Goal: Task Accomplishment & Management: Manage account settings

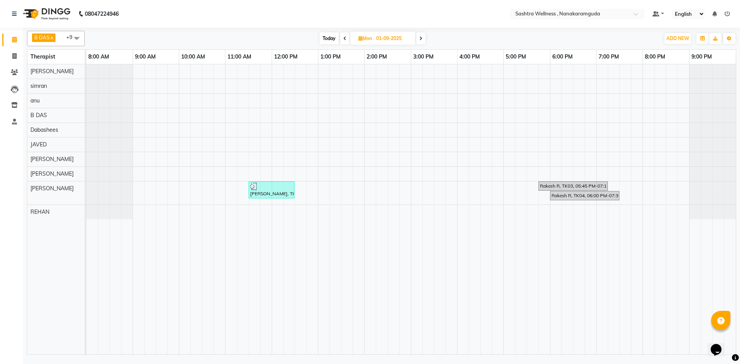
drag, startPoint x: 0, startPoint y: 0, endPoint x: 442, endPoint y: 269, distance: 517.4
click at [442, 269] on td at bounding box center [440, 209] width 12 height 290
click at [76, 35] on span at bounding box center [76, 38] width 15 height 15
click at [77, 83] on li "[PERSON_NAME]" at bounding box center [55, 88] width 57 height 13
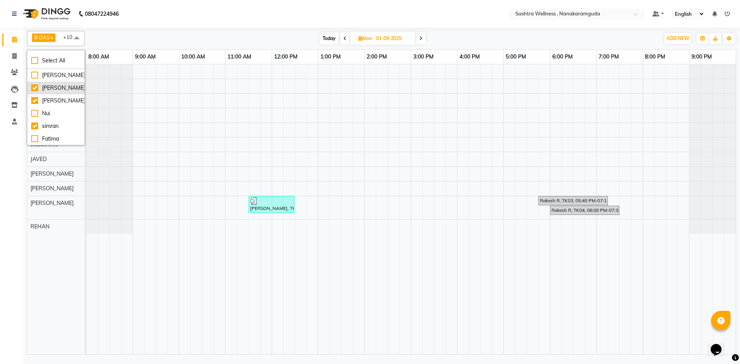
click at [33, 85] on div "[PERSON_NAME]" at bounding box center [55, 88] width 49 height 8
checkbox input "false"
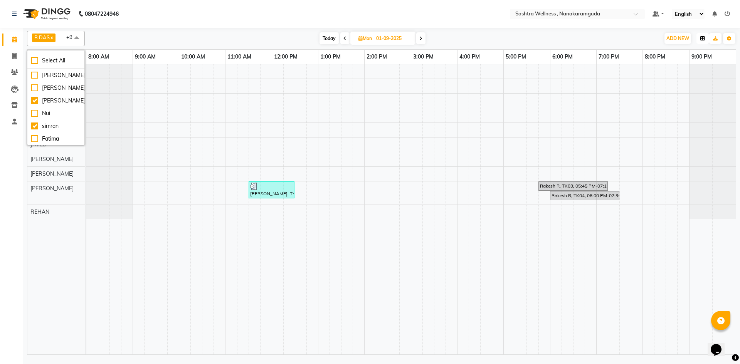
click at [702, 39] on icon "button" at bounding box center [702, 38] width 5 height 5
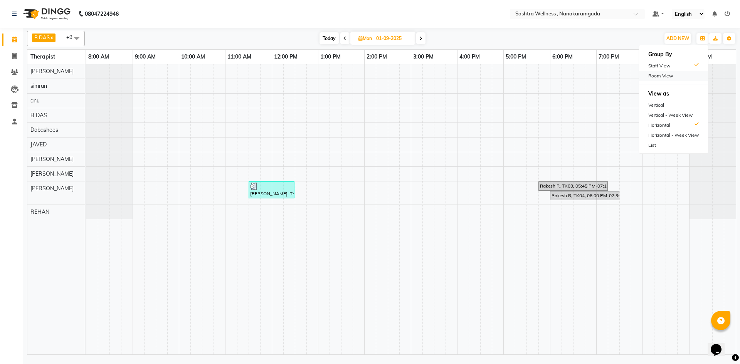
click at [683, 79] on div "Room View" at bounding box center [673, 76] width 69 height 10
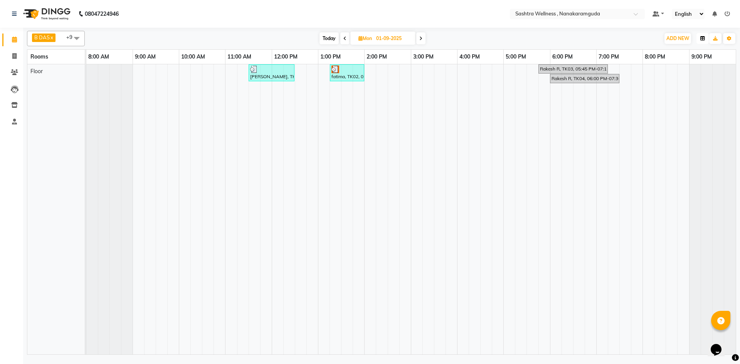
click at [701, 38] on icon "button" at bounding box center [702, 38] width 5 height 5
click at [684, 68] on div "Staff View" at bounding box center [673, 66] width 69 height 10
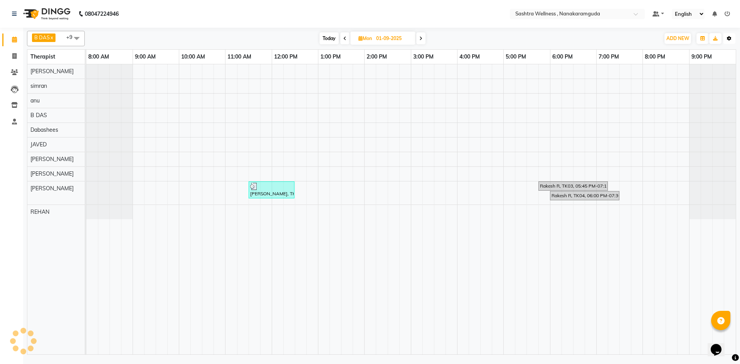
click at [727, 37] on icon "button" at bounding box center [729, 38] width 5 height 5
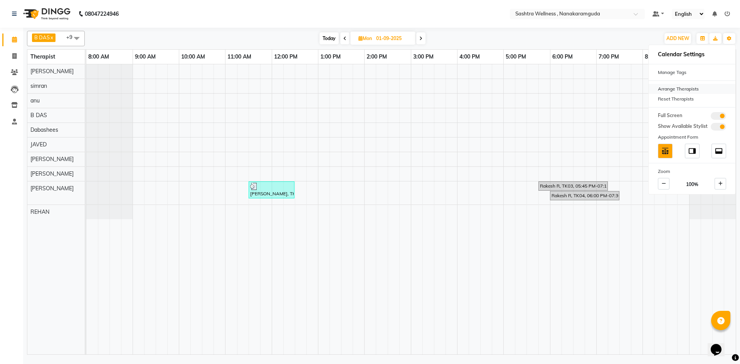
click at [670, 90] on div "Arrange Therapists" at bounding box center [691, 89] width 87 height 10
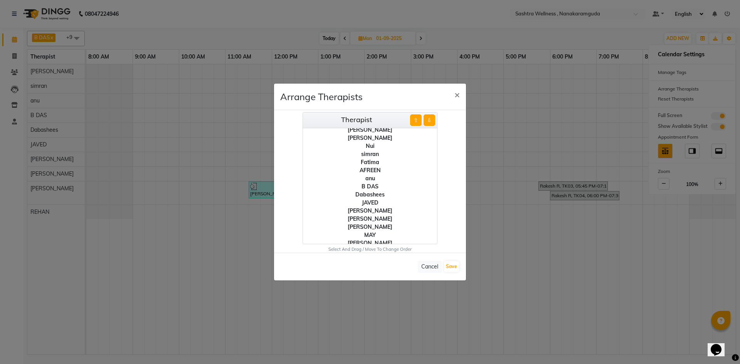
scroll to position [22, 0]
click at [372, 205] on div "[PERSON_NAME]" at bounding box center [370, 207] width 134 height 8
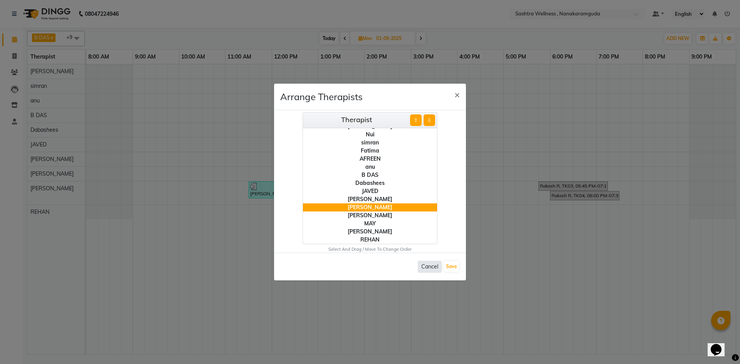
click at [426, 264] on button "Cancel" at bounding box center [430, 267] width 24 height 12
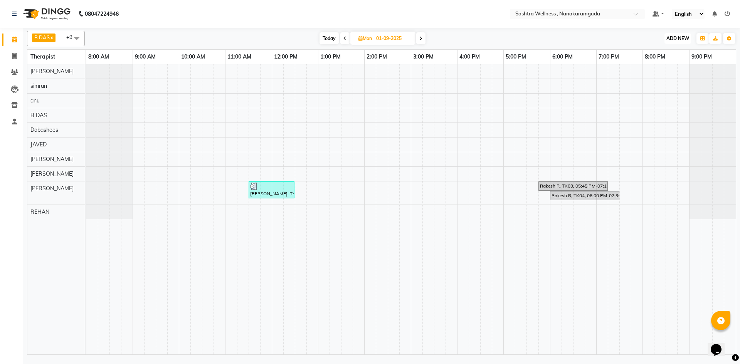
click at [670, 38] on span "ADD NEW" at bounding box center [677, 38] width 23 height 6
click at [454, 36] on div "Today Mon 01-09-2025" at bounding box center [372, 39] width 567 height 12
click at [16, 121] on icon at bounding box center [14, 122] width 5 height 6
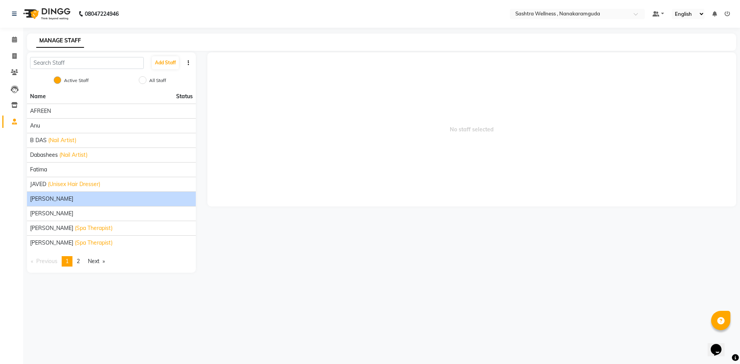
click at [104, 198] on div "[PERSON_NAME]" at bounding box center [111, 199] width 163 height 8
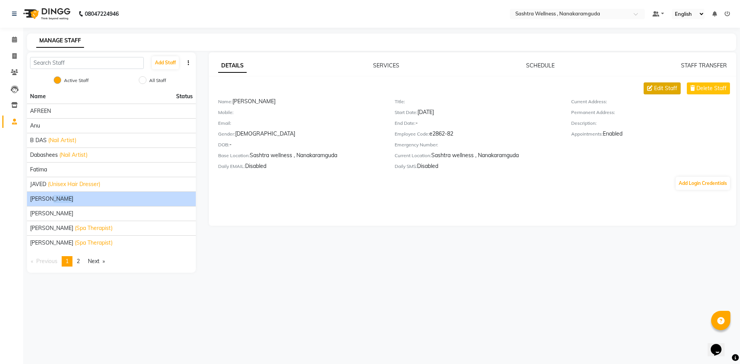
click at [660, 86] on span "Edit Staff" at bounding box center [665, 88] width 23 height 8
select select "[DEMOGRAPHIC_DATA]"
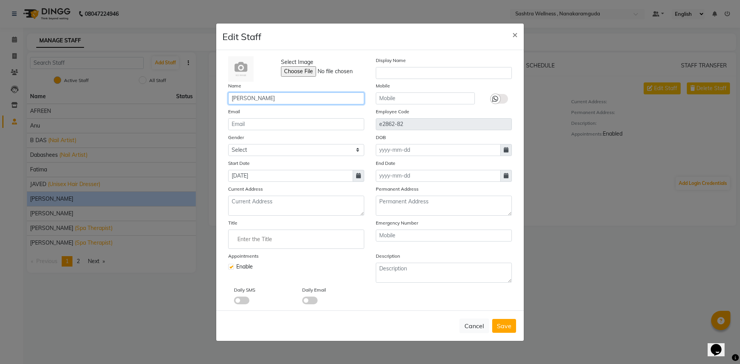
drag, startPoint x: 270, startPoint y: 94, endPoint x: 226, endPoint y: 102, distance: 45.0
click at [226, 102] on div "Name krishma" at bounding box center [296, 93] width 148 height 23
type input "[PERSON_NAME]"
click at [503, 325] on span "Save" at bounding box center [504, 326] width 15 height 8
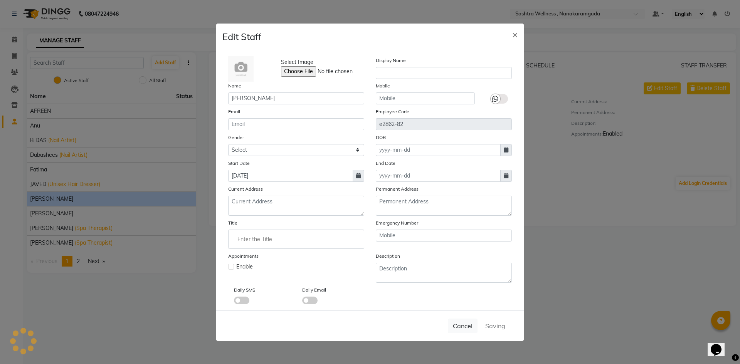
select select
checkbox input "false"
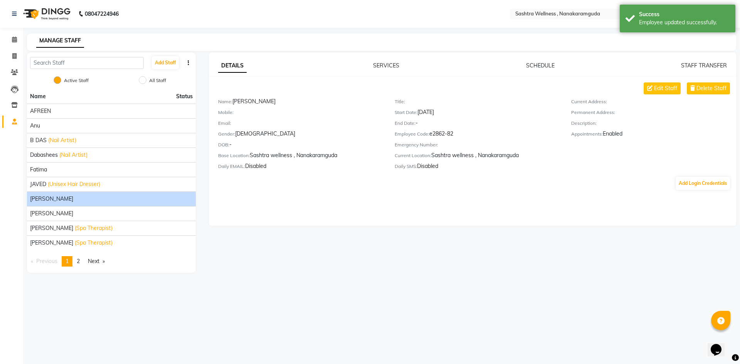
click at [512, 273] on main "MANAGE STAFF Add Staff Active Staff All Staff Name Status AFREEN anu B DAS (Nai…" at bounding box center [381, 159] width 717 height 251
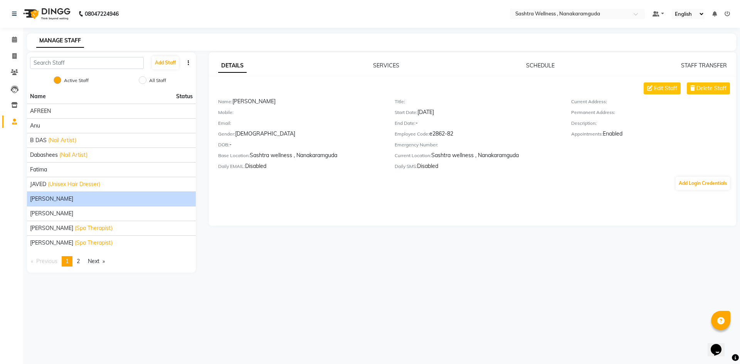
click at [261, 257] on div "DETAILS SERVICES SCHEDULE STAFF TRANSFER Edit Staff Delete Staff Name: [PERSON_…" at bounding box center [472, 162] width 541 height 220
click at [76, 258] on link "page 2" at bounding box center [78, 261] width 11 height 10
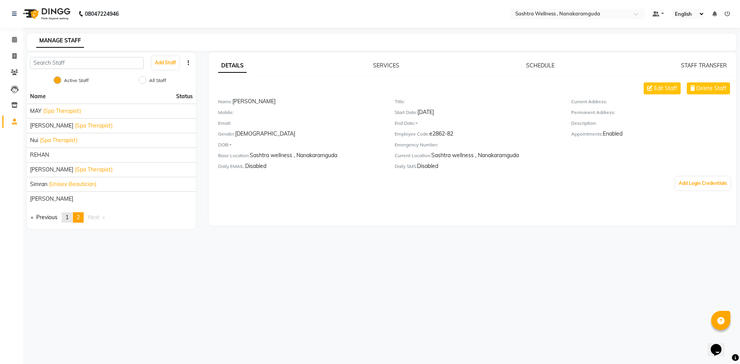
click at [69, 213] on link "page 1" at bounding box center [67, 217] width 11 height 10
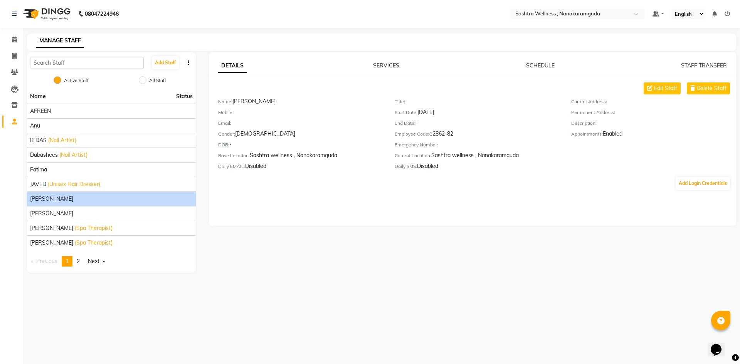
click at [545, 339] on div "08047224946 Select Location × Sashtra Wellness , Nanakaramguda Default Panel My…" at bounding box center [370, 182] width 740 height 364
click at [96, 63] on input "text" at bounding box center [87, 63] width 114 height 12
drag, startPoint x: 96, startPoint y: 64, endPoint x: 323, endPoint y: 214, distance: 271.9
click at [323, 214] on div "DETAILS SERVICES SCHEDULE STAFF TRANSFER Edit Staff Delete Staff Name: [PERSON_…" at bounding box center [472, 138] width 527 height 173
click at [319, 303] on div "08047224946 Select Location × Sashtra Wellness , Nanakaramguda Default Panel My…" at bounding box center [370, 182] width 740 height 364
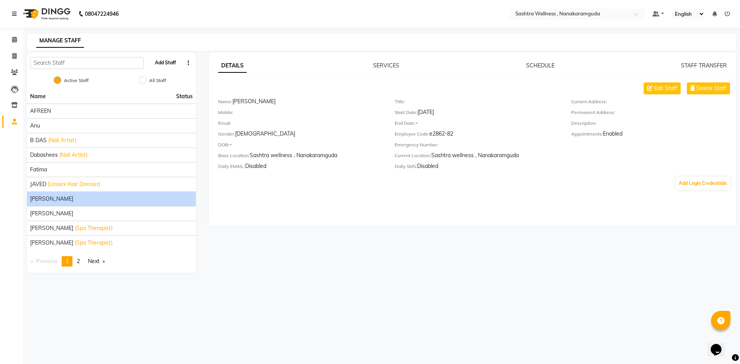
click at [163, 61] on button "Add Staff" at bounding box center [165, 62] width 27 height 13
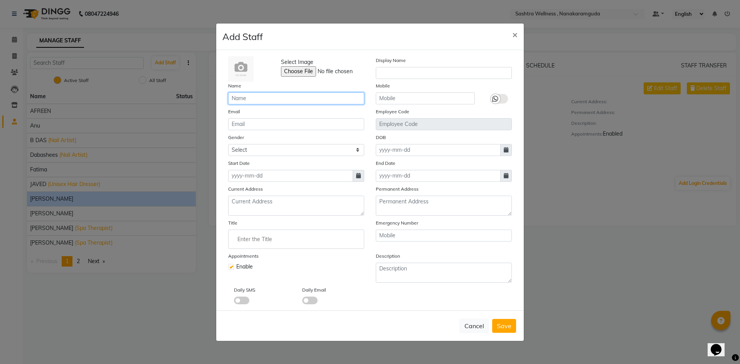
click at [267, 99] on input "text" at bounding box center [296, 98] width 136 height 12
click at [472, 324] on button "Cancel" at bounding box center [474, 326] width 30 height 15
checkbox input "false"
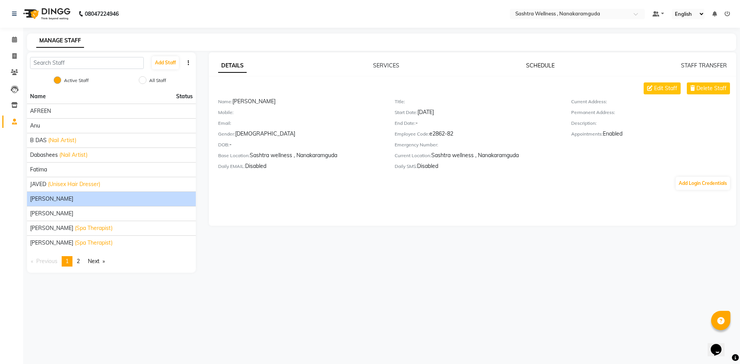
click at [541, 66] on link "SCHEDULE" at bounding box center [540, 65] width 29 height 7
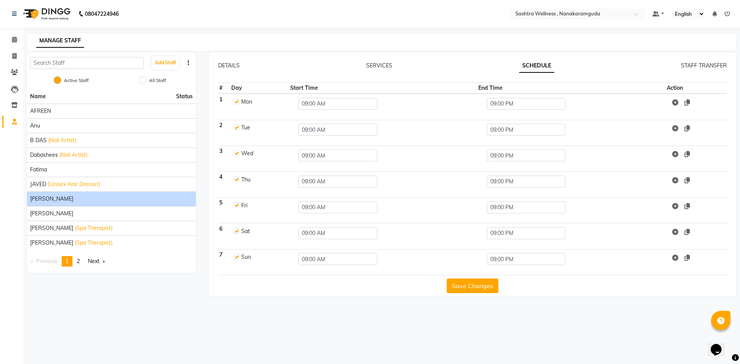
click at [238, 101] on label at bounding box center [236, 102] width 6 height 6
click at [238, 101] on input "checkbox" at bounding box center [235, 101] width 5 height 5
checkbox input "false"
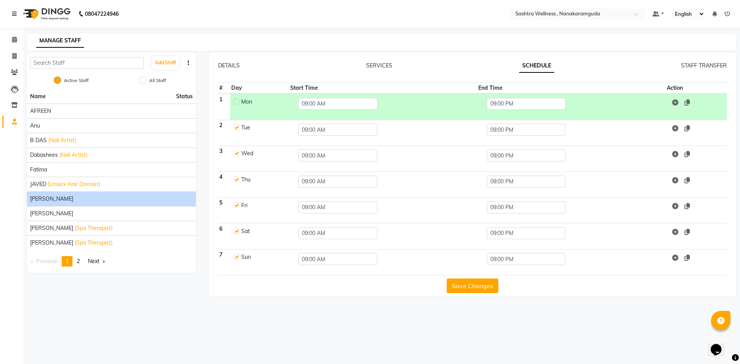
click at [236, 127] on label at bounding box center [236, 127] width 6 height 6
click at [236, 127] on input "checkbox" at bounding box center [235, 126] width 5 height 5
checkbox input "false"
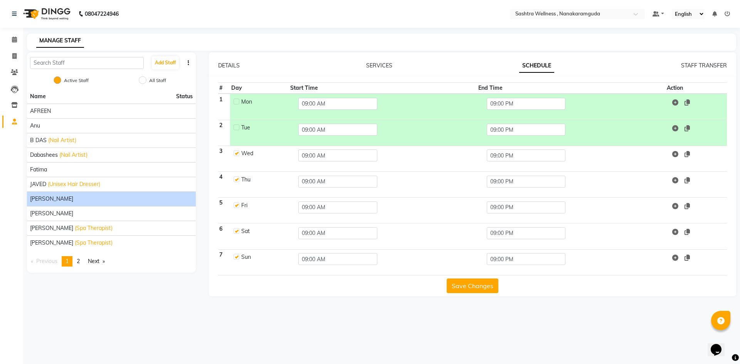
click at [238, 155] on label at bounding box center [236, 153] width 6 height 6
click at [238, 155] on input "checkbox" at bounding box center [235, 152] width 5 height 5
checkbox input "false"
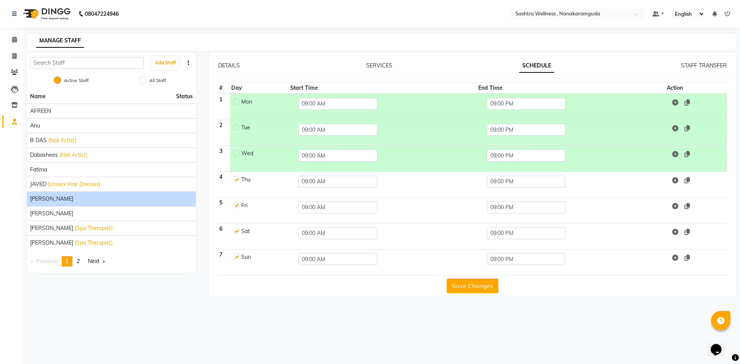
click at [236, 181] on label at bounding box center [236, 179] width 6 height 6
click at [236, 181] on input "checkbox" at bounding box center [235, 178] width 5 height 5
checkbox input "false"
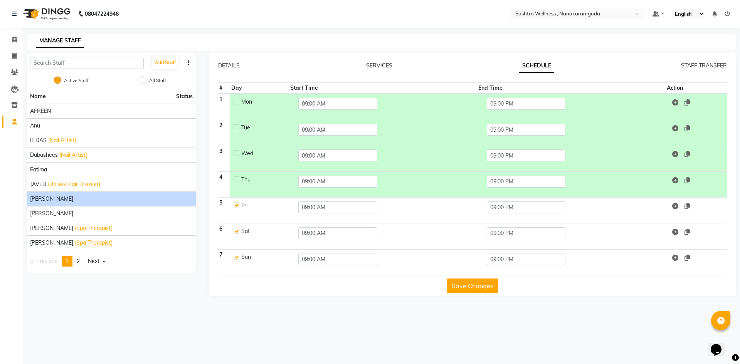
click at [236, 207] on label at bounding box center [236, 205] width 6 height 6
click at [236, 207] on input "checkbox" at bounding box center [235, 204] width 5 height 5
checkbox input "false"
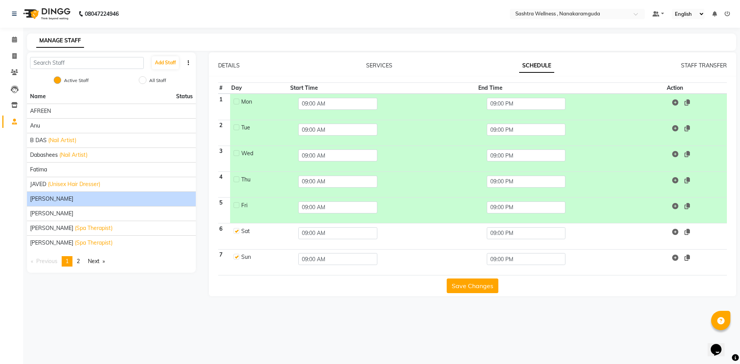
click at [239, 237] on td "Sat" at bounding box center [259, 236] width 59 height 26
click at [237, 233] on label at bounding box center [236, 231] width 6 height 6
click at [237, 233] on input "checkbox" at bounding box center [235, 230] width 5 height 5
checkbox input "false"
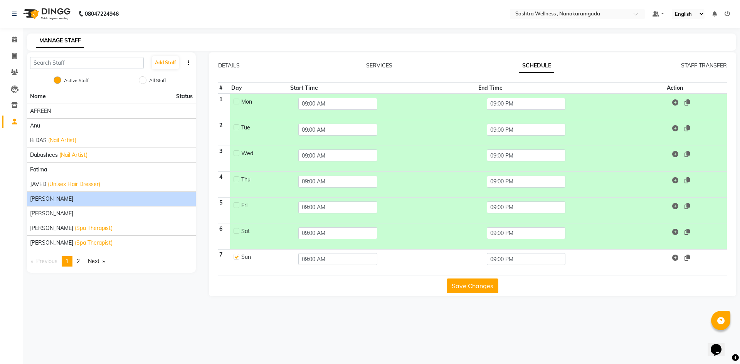
click at [236, 255] on label at bounding box center [236, 257] width 6 height 6
click at [236, 255] on input "checkbox" at bounding box center [235, 256] width 5 height 5
checkbox input "false"
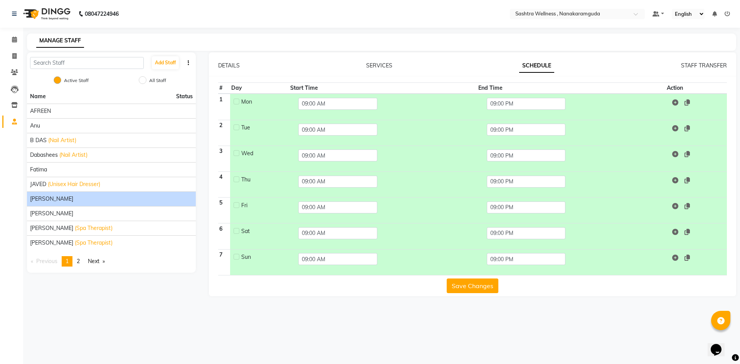
click at [237, 128] on label at bounding box center [236, 127] width 6 height 6
click at [237, 128] on input "checkbox" at bounding box center [235, 126] width 5 height 5
checkbox input "true"
drag, startPoint x: 527, startPoint y: 128, endPoint x: 482, endPoint y: 126, distance: 45.9
click at [482, 126] on div "09:00 PM" at bounding box center [526, 130] width 91 height 12
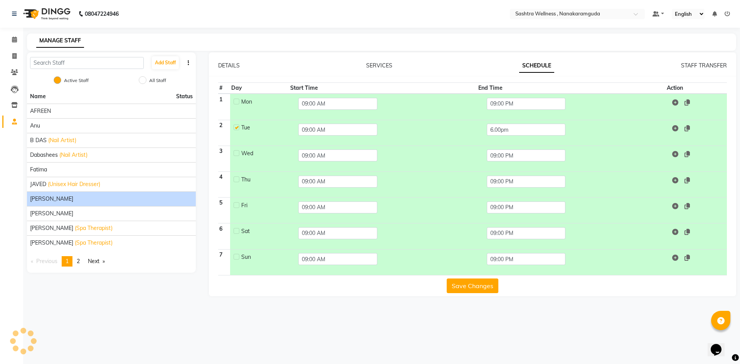
click at [639, 150] on td "09:00 PM" at bounding box center [571, 159] width 188 height 26
drag, startPoint x: 525, startPoint y: 104, endPoint x: 470, endPoint y: 96, distance: 55.6
click at [470, 96] on tr "1 Mon 09:00 AM 09:00 PM" at bounding box center [472, 107] width 509 height 26
drag, startPoint x: 526, startPoint y: 125, endPoint x: 445, endPoint y: 122, distance: 80.6
click at [445, 122] on tr "2 Tue 09:00 AM 6.00pm" at bounding box center [472, 133] width 509 height 26
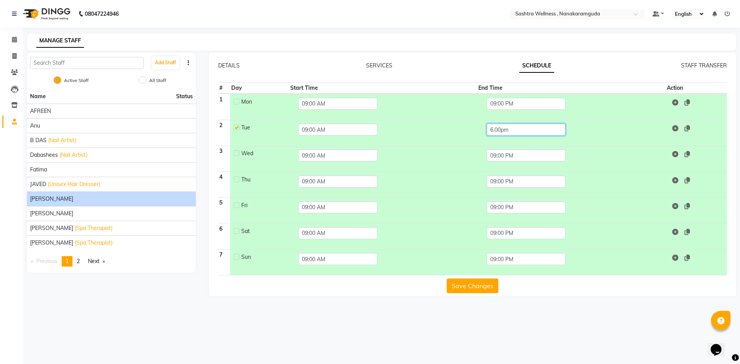
paste input "09:00 PM"
click at [497, 129] on input "09:00 PM" at bounding box center [526, 130] width 79 height 12
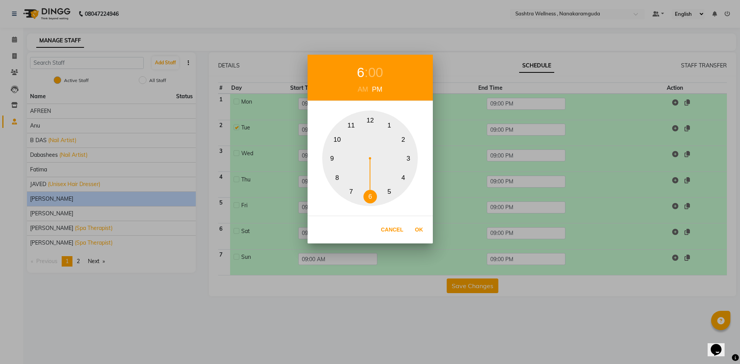
click at [368, 196] on button "6" at bounding box center [369, 196] width 13 height 13
click at [418, 231] on button "Ok" at bounding box center [419, 230] width 16 height 16
type input "06:00 PM"
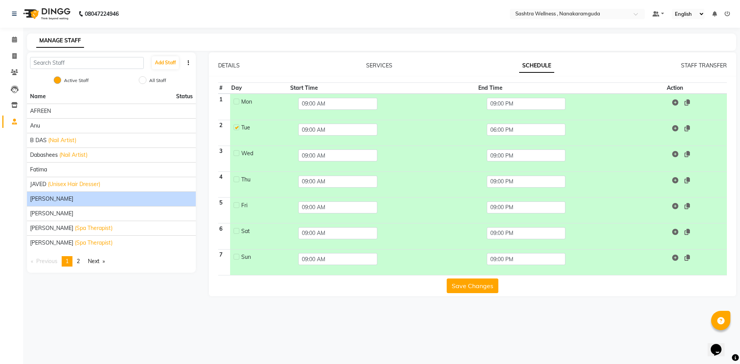
click at [472, 286] on button "Save Changes" at bounding box center [473, 286] width 52 height 15
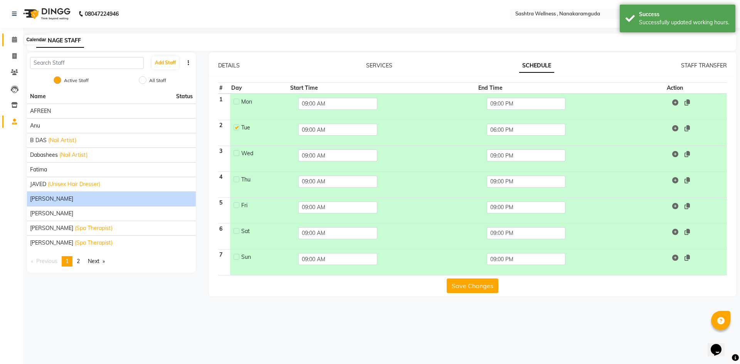
click at [15, 39] on icon at bounding box center [14, 40] width 5 height 6
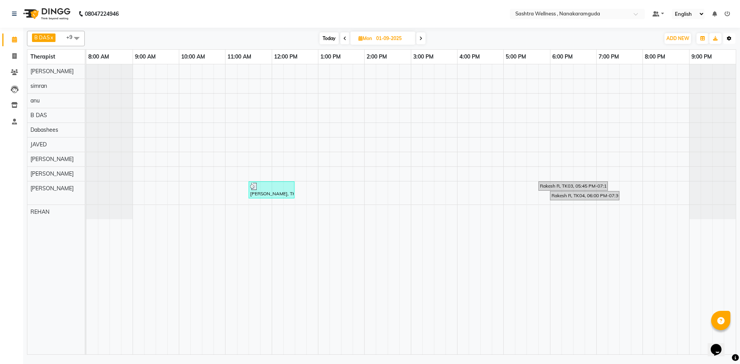
click at [730, 38] on icon "button" at bounding box center [729, 38] width 5 height 5
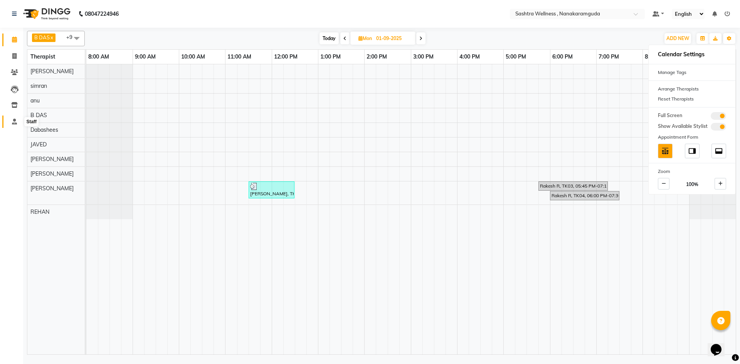
click at [13, 121] on icon at bounding box center [14, 122] width 5 height 6
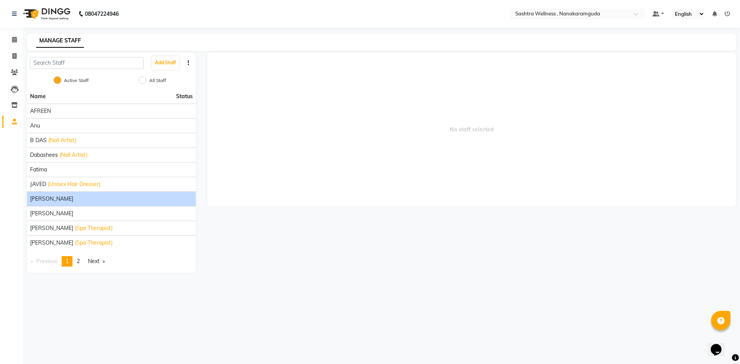
click at [64, 201] on div "[PERSON_NAME]" at bounding box center [111, 199] width 163 height 8
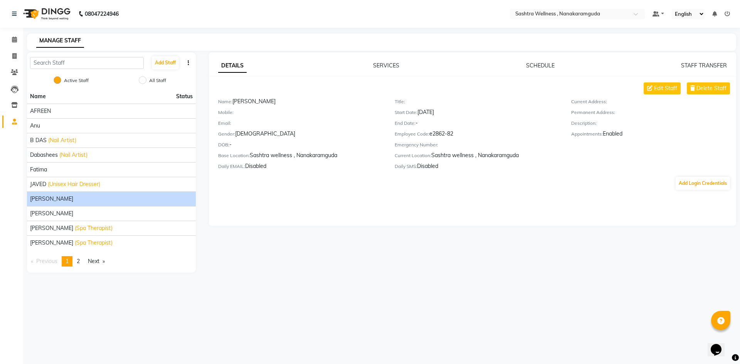
click at [547, 60] on div "DETAILS SERVICES SCHEDULE STAFF TRANSFER Edit Staff Delete Staff Name: [PERSON_…" at bounding box center [472, 138] width 527 height 173
click at [546, 67] on link "SCHEDULE" at bounding box center [540, 65] width 29 height 7
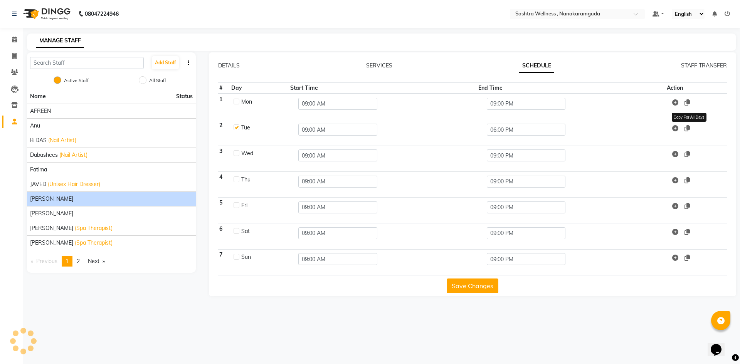
click at [688, 128] on icon at bounding box center [686, 128] width 5 height 6
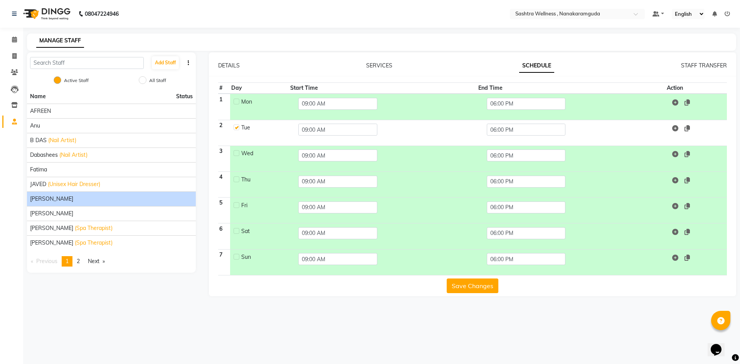
click at [462, 284] on button "Save Changes" at bounding box center [473, 286] width 52 height 15
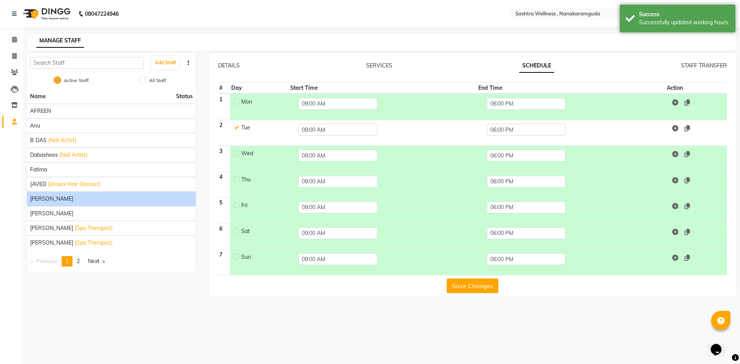
click at [235, 103] on label at bounding box center [236, 102] width 6 height 6
click at [235, 103] on input "checkbox" at bounding box center [235, 101] width 5 height 5
checkbox input "true"
click at [233, 150] on td "Wed" at bounding box center [259, 159] width 59 height 26
click at [237, 157] on div at bounding box center [235, 154] width 5 height 8
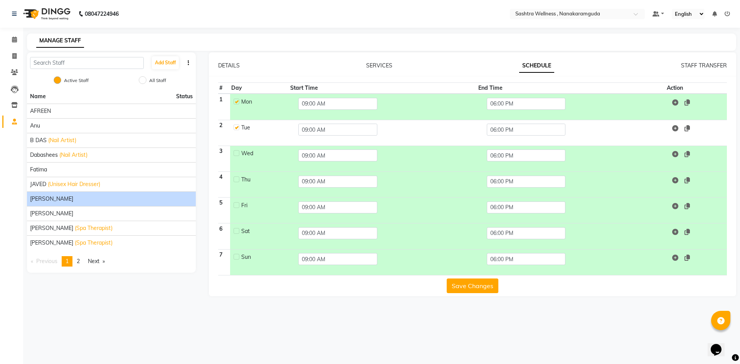
click at [236, 155] on label at bounding box center [236, 153] width 6 height 6
click at [236, 155] on input "checkbox" at bounding box center [235, 152] width 5 height 5
checkbox input "true"
click at [238, 181] on label at bounding box center [236, 179] width 6 height 6
click at [238, 181] on input "checkbox" at bounding box center [235, 178] width 5 height 5
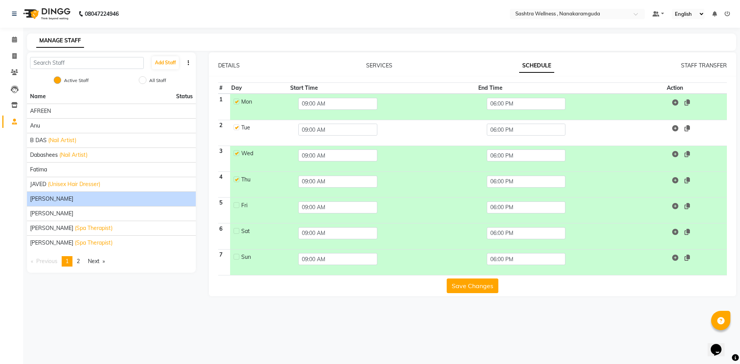
checkbox input "true"
click at [239, 207] on label at bounding box center [236, 205] width 6 height 6
click at [239, 207] on input "checkbox" at bounding box center [235, 204] width 5 height 5
checkbox input "true"
click at [237, 232] on label at bounding box center [236, 231] width 6 height 6
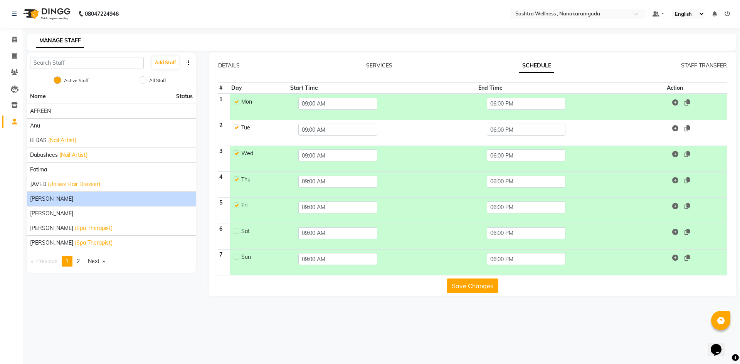
click at [237, 232] on input "checkbox" at bounding box center [235, 230] width 5 height 5
checkbox input "true"
click at [237, 256] on label at bounding box center [236, 257] width 6 height 6
click at [237, 256] on input "checkbox" at bounding box center [235, 256] width 5 height 5
checkbox input "true"
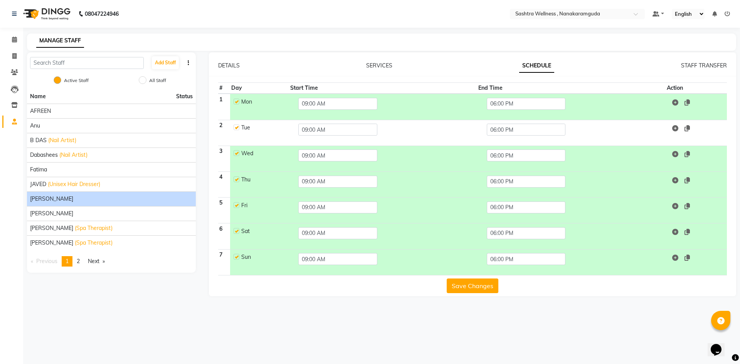
click at [479, 282] on button "Save Changes" at bounding box center [473, 286] width 52 height 15
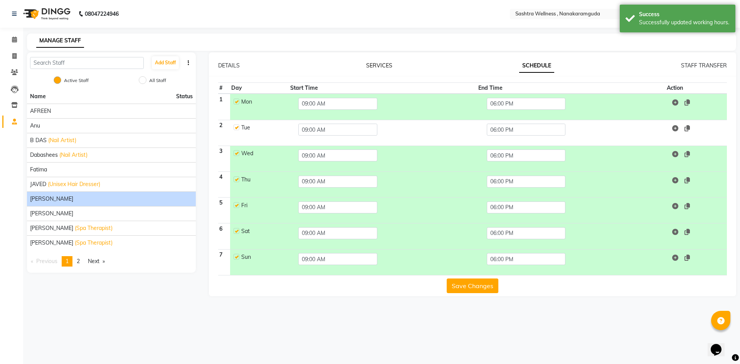
click at [373, 65] on link "SERVICES" at bounding box center [379, 65] width 26 height 7
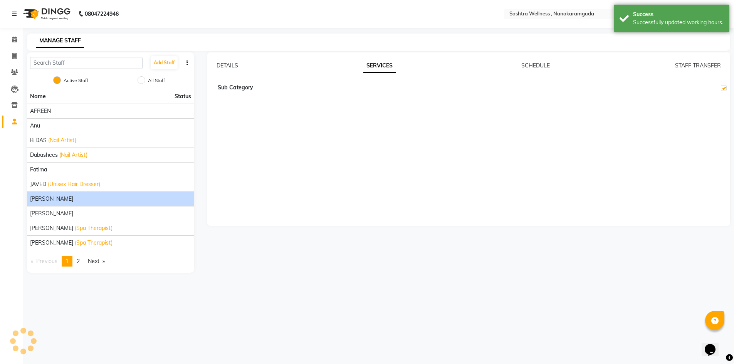
checkbox input "true"
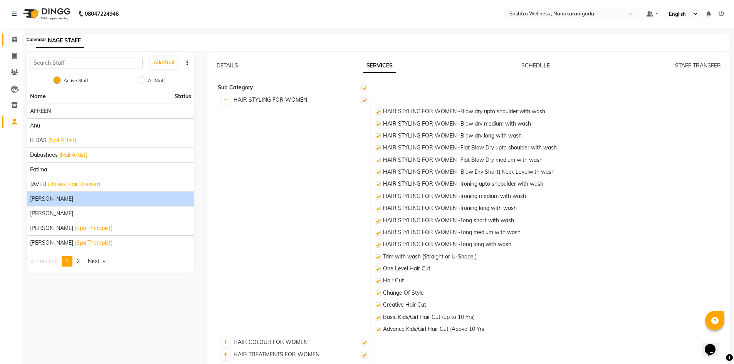
click at [14, 37] on icon at bounding box center [14, 40] width 5 height 6
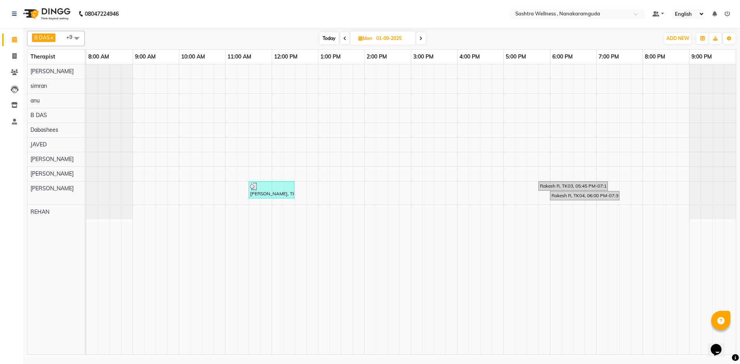
click at [420, 36] on icon at bounding box center [420, 38] width 3 height 5
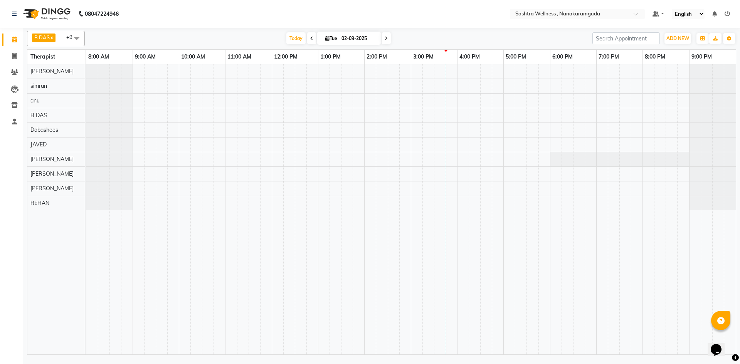
click at [387, 38] on span at bounding box center [385, 38] width 9 height 12
click at [424, 38] on span at bounding box center [421, 38] width 9 height 12
click at [343, 35] on span at bounding box center [345, 38] width 9 height 12
click at [343, 35] on span at bounding box center [344, 38] width 9 height 12
type input "02-09-2025"
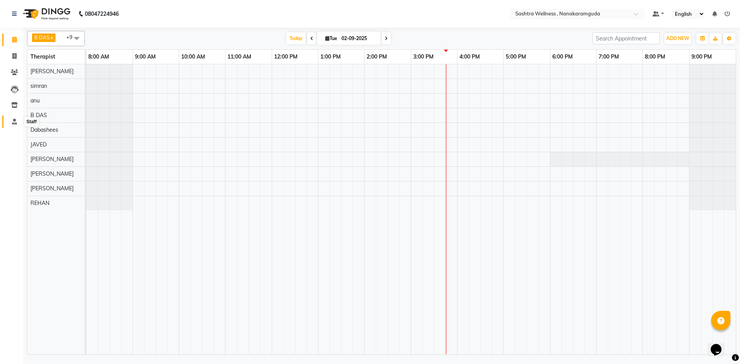
click at [12, 121] on icon at bounding box center [14, 122] width 5 height 6
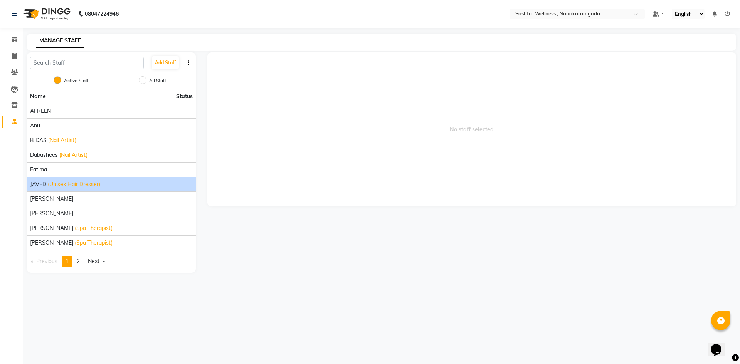
click at [158, 184] on div "JAVED (Unisex Hair Dresser)" at bounding box center [111, 184] width 163 height 8
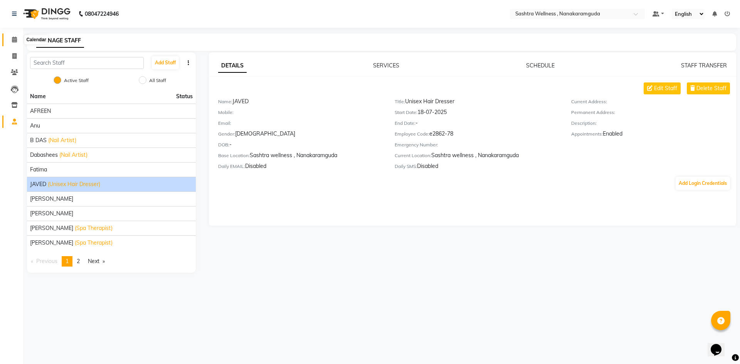
click at [14, 35] on span at bounding box center [14, 39] width 13 height 9
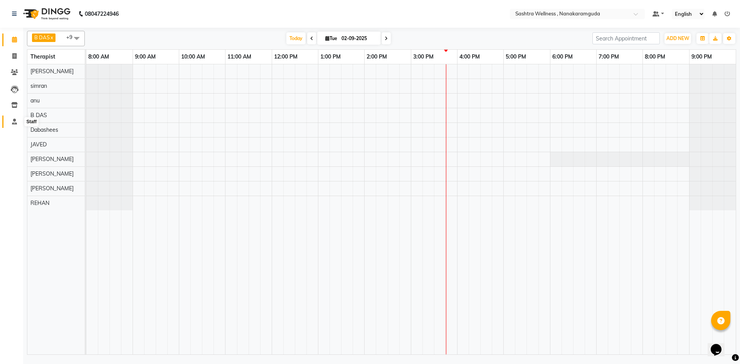
click at [12, 118] on span at bounding box center [14, 122] width 13 height 9
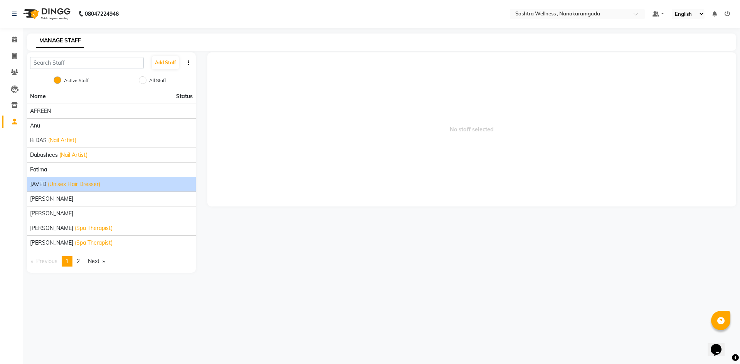
click at [66, 178] on li "JAVED (Unisex Hair Dresser)" at bounding box center [111, 184] width 169 height 15
click at [151, 181] on div "JAVED (Unisex Hair Dresser)" at bounding box center [111, 184] width 163 height 8
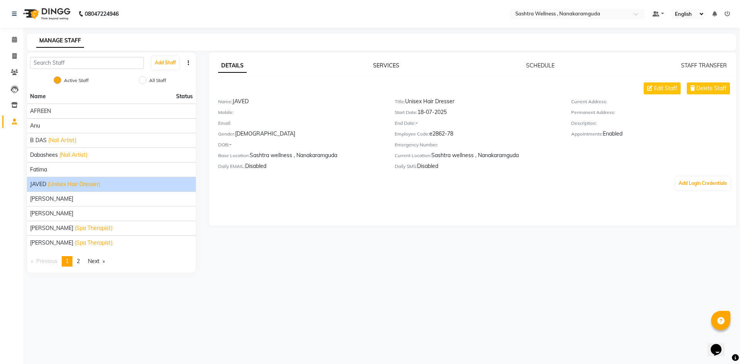
click at [392, 66] on link "SERVICES" at bounding box center [386, 65] width 26 height 7
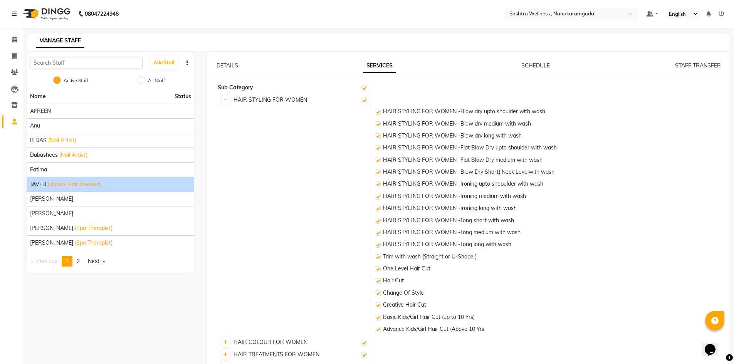
click at [546, 58] on div "DETAILS SERVICES SCHEDULE STAFF TRANSFER Sub Category HAIR STYLING FOR WOMEN HA…" at bounding box center [468, 309] width 523 height 514
click at [538, 65] on link "SCHEDULE" at bounding box center [535, 65] width 29 height 7
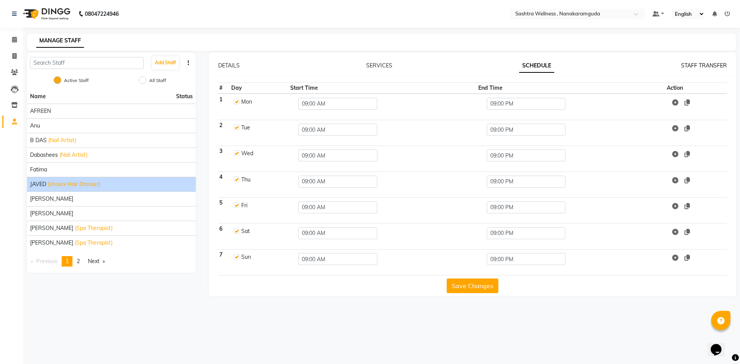
click at [711, 66] on link "STAFF TRANSFER" at bounding box center [704, 65] width 46 height 7
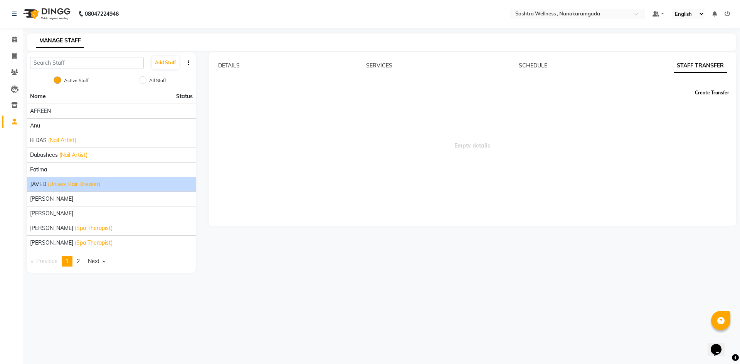
click at [704, 90] on button "Create Transfer" at bounding box center [712, 92] width 40 height 13
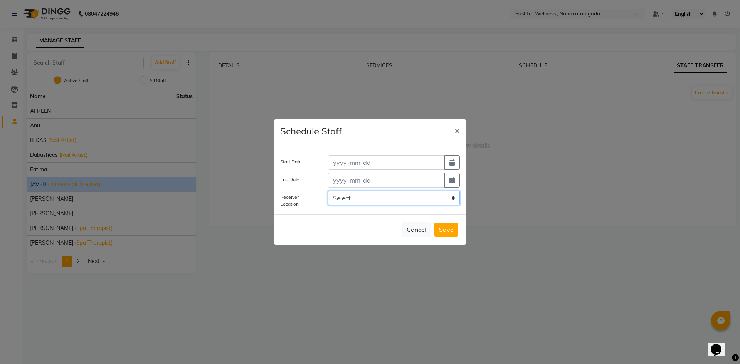
click at [401, 191] on select "Select" at bounding box center [394, 198] width 132 height 15
click at [410, 136] on div "Schedule Staff ×" at bounding box center [370, 132] width 192 height 27
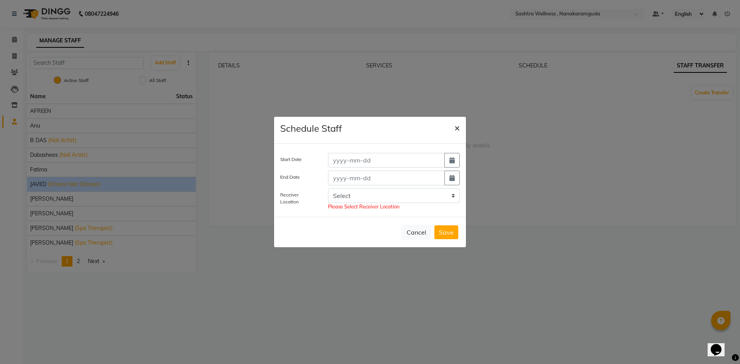
click at [454, 124] on span "×" at bounding box center [456, 128] width 5 height 12
select select
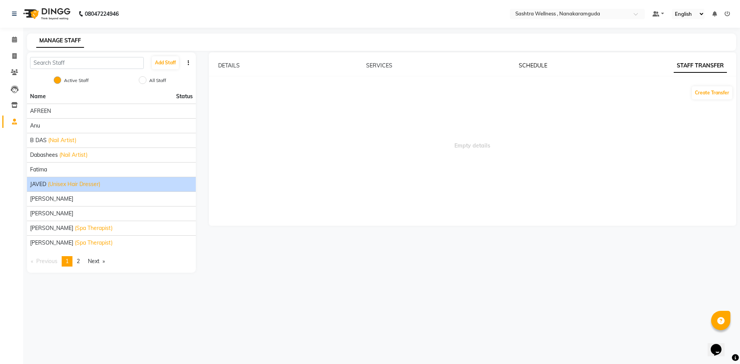
click at [530, 64] on link "SCHEDULE" at bounding box center [533, 65] width 29 height 7
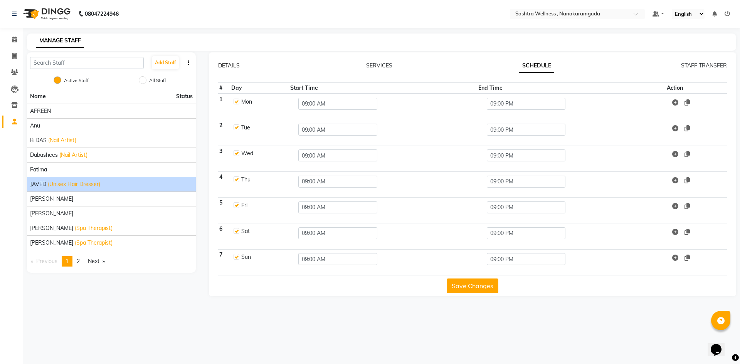
click at [229, 69] on link "DETAILS" at bounding box center [229, 65] width 22 height 7
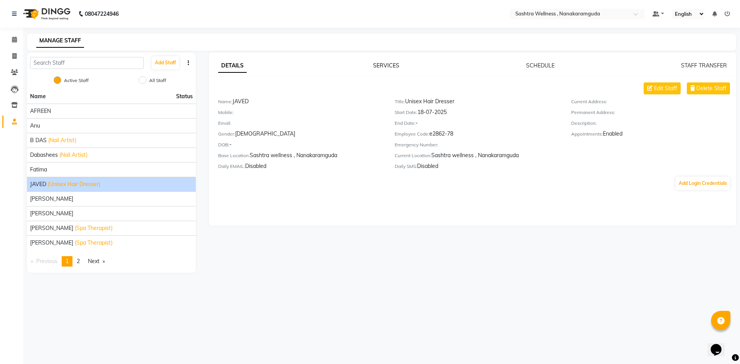
click at [383, 69] on link "SERVICES" at bounding box center [386, 65] width 26 height 7
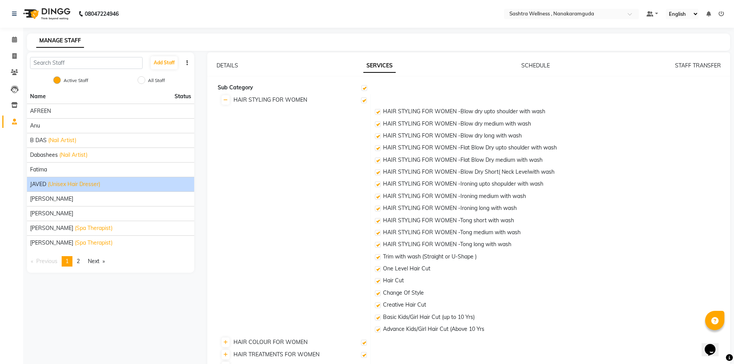
checkbox input "true"
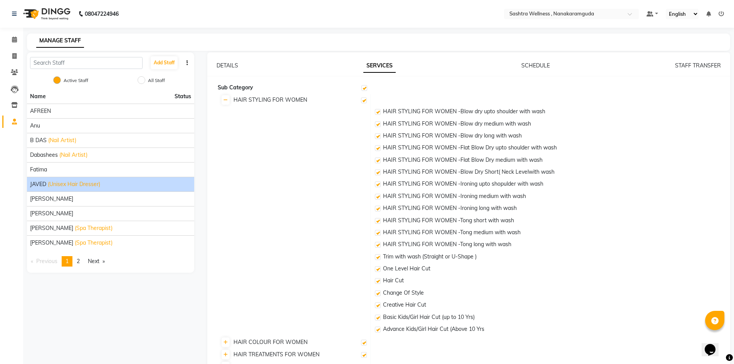
checkbox input "true"
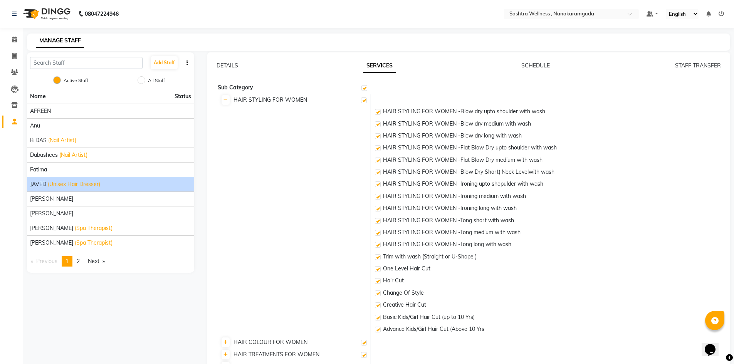
checkbox input "true"
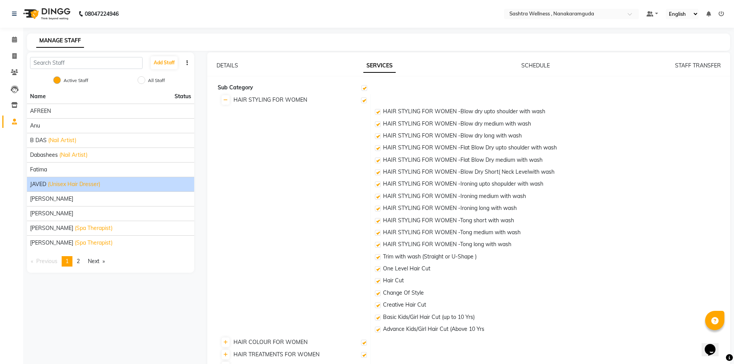
checkbox input "true"
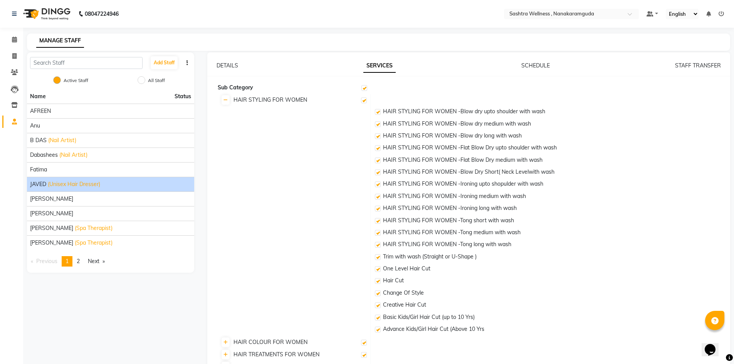
checkbox input "true"
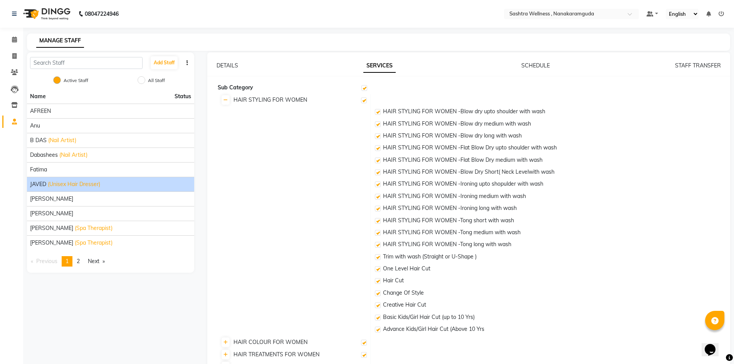
checkbox input "true"
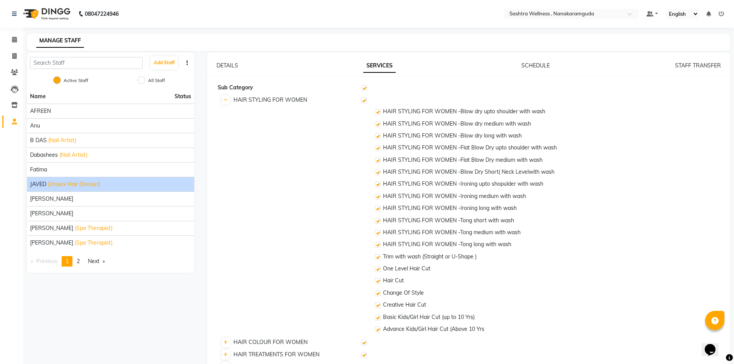
checkbox input "true"
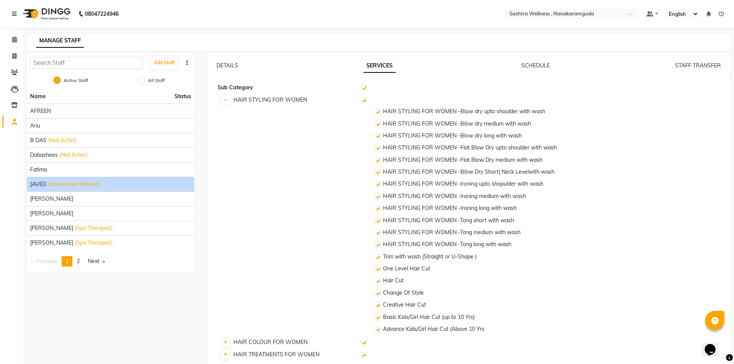
checkbox input "true"
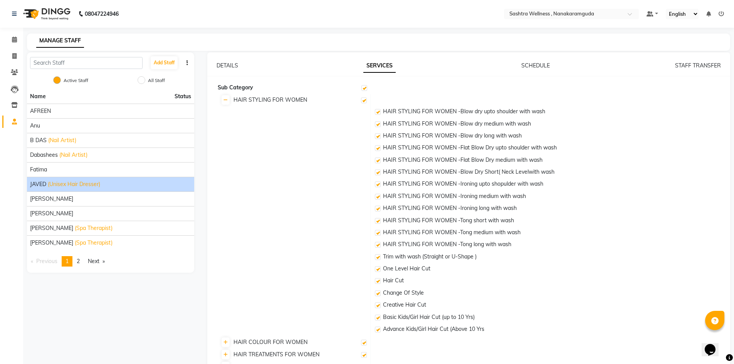
click at [530, 62] on div "SCHEDULE" at bounding box center [535, 66] width 29 height 8
click at [530, 64] on link "SCHEDULE" at bounding box center [535, 65] width 29 height 7
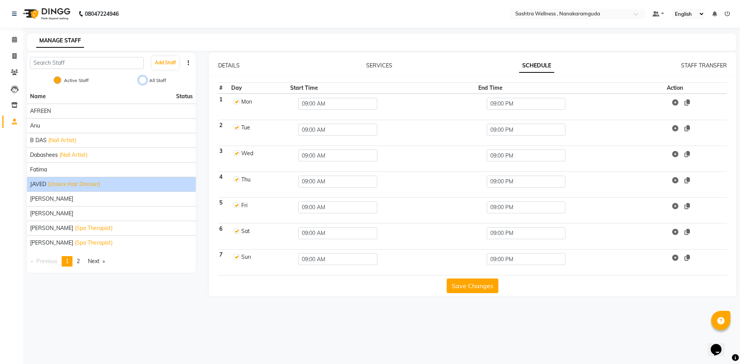
click at [144, 81] on input "All Staff" at bounding box center [143, 80] width 8 height 8
radio input "true"
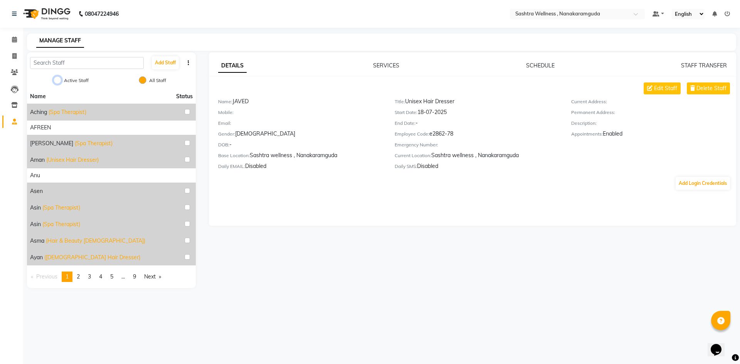
click at [57, 82] on input "Active Staff" at bounding box center [58, 80] width 8 height 8
radio input "true"
radio input "false"
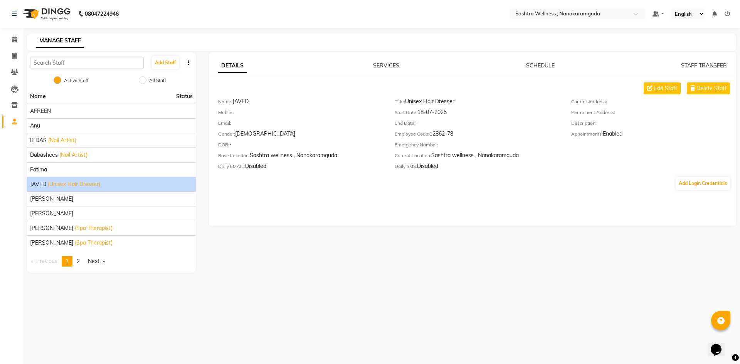
click at [403, 262] on div "DETAILS SERVICES SCHEDULE STAFF TRANSFER Edit Staff Delete Staff Name: JAVED Mo…" at bounding box center [472, 162] width 541 height 220
click at [17, 40] on span at bounding box center [14, 39] width 13 height 9
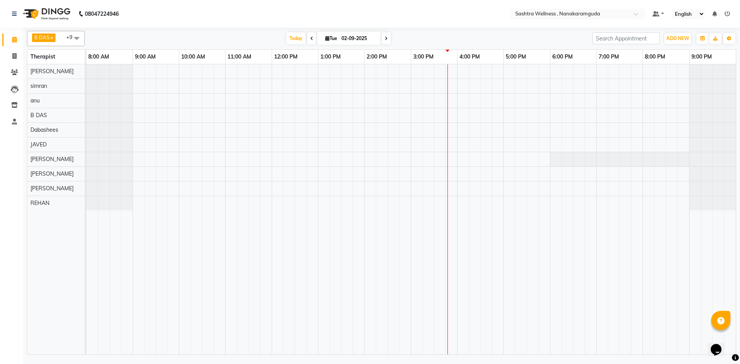
click at [515, 214] on td at bounding box center [521, 209] width 12 height 290
